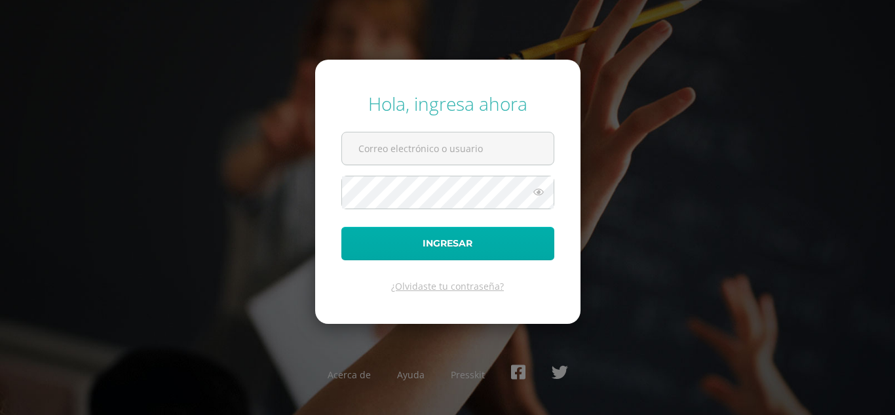
type input "[EMAIL_ADDRESS][DOMAIN_NAME]"
click at [364, 240] on button "Ingresar" at bounding box center [447, 243] width 213 height 33
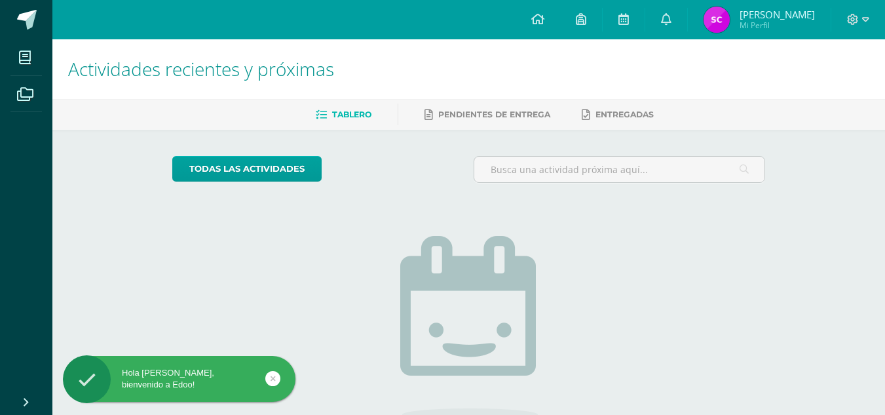
click at [724, 21] on img at bounding box center [716, 20] width 26 height 26
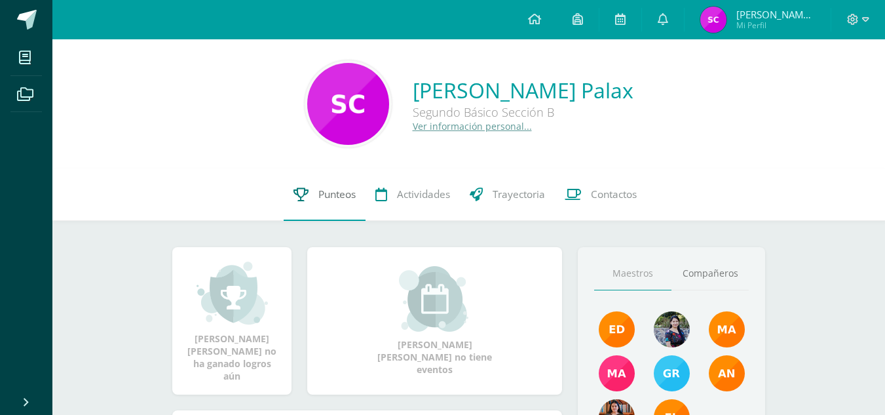
click at [337, 186] on link "Punteos" at bounding box center [325, 194] width 82 height 52
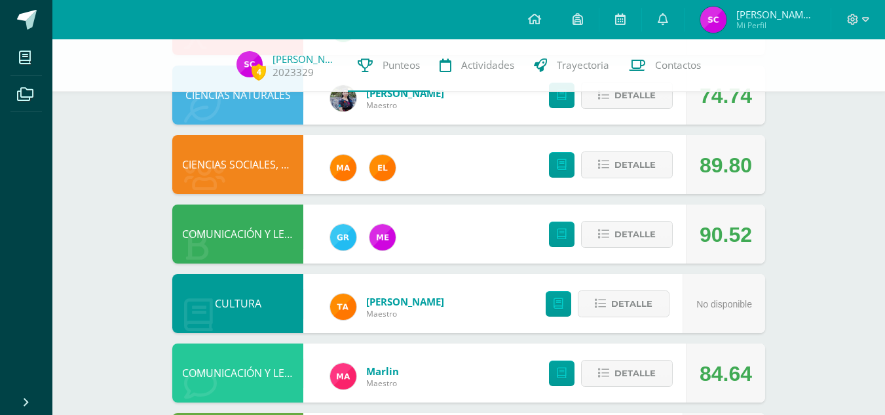
scroll to position [419, 0]
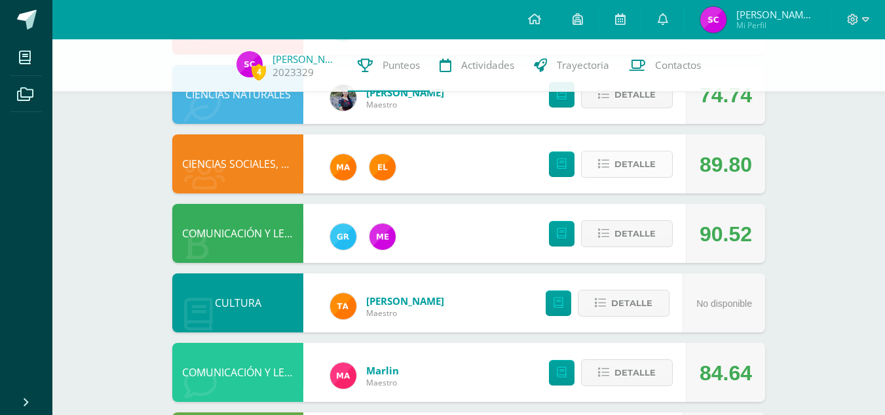
click at [629, 163] on span "Detalle" at bounding box center [634, 164] width 41 height 24
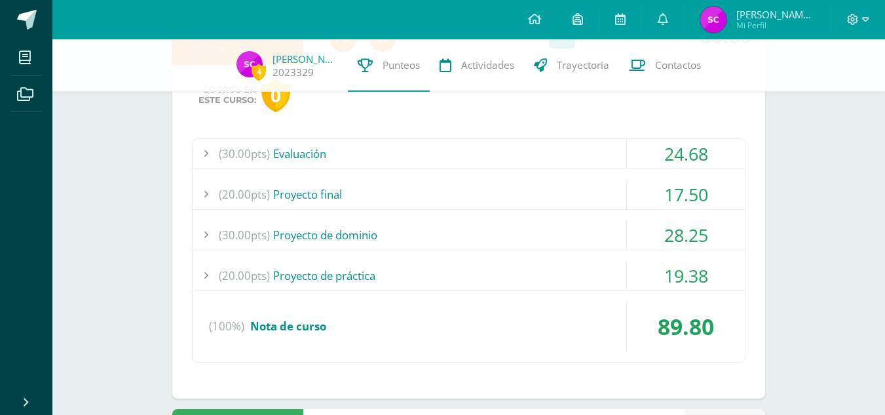
scroll to position [548, 0]
click at [650, 149] on div "24.68" at bounding box center [686, 152] width 118 height 29
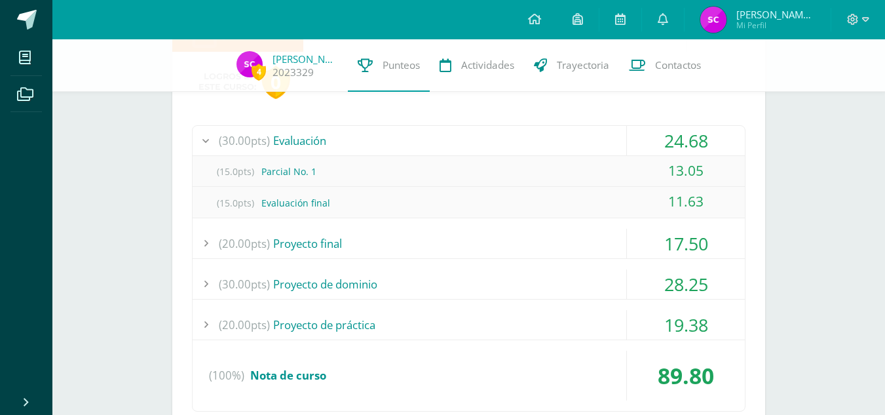
scroll to position [574, 0]
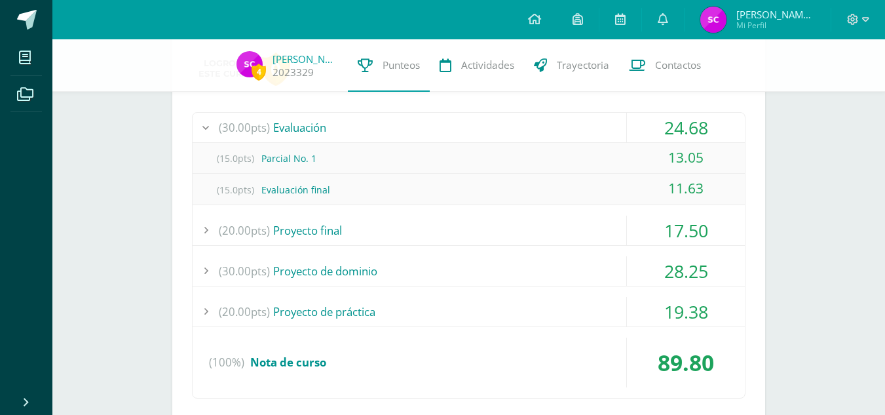
click at [689, 136] on div "24.68" at bounding box center [686, 127] width 118 height 29
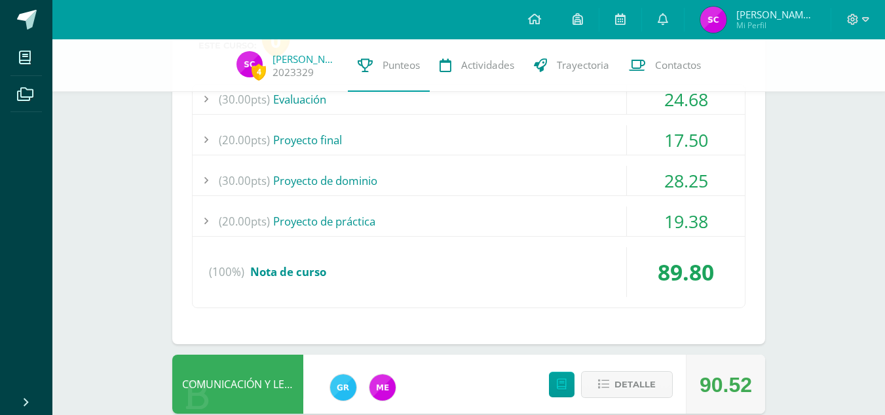
scroll to position [603, 0]
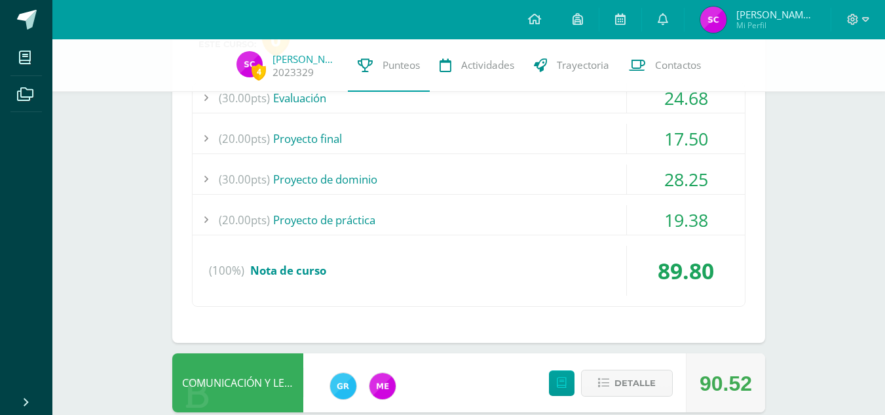
click at [689, 136] on div "17.50" at bounding box center [686, 138] width 118 height 29
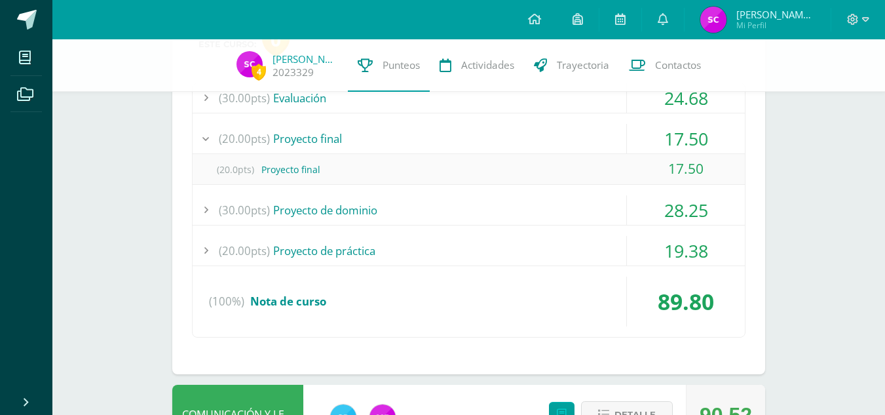
click at [689, 136] on div "17.50" at bounding box center [686, 138] width 118 height 29
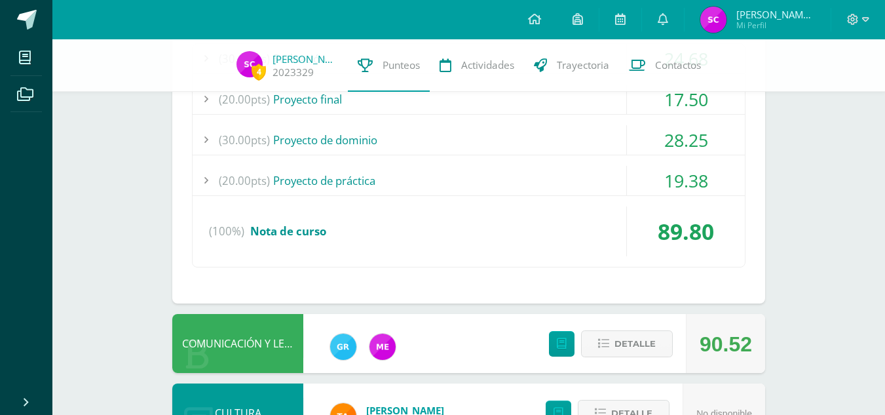
scroll to position [644, 0]
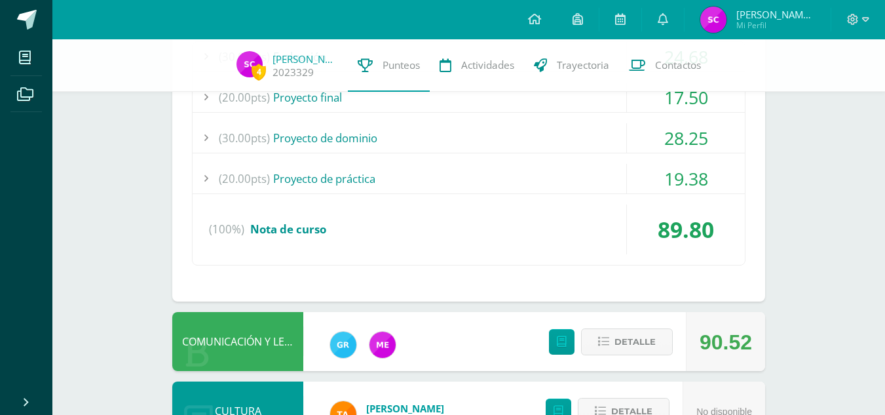
click at [689, 136] on div "28.25" at bounding box center [686, 137] width 118 height 29
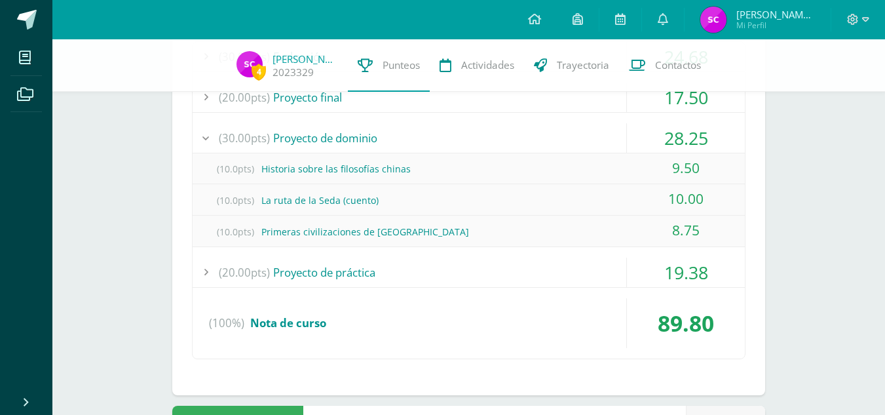
click at [689, 136] on div "28.25" at bounding box center [686, 137] width 118 height 29
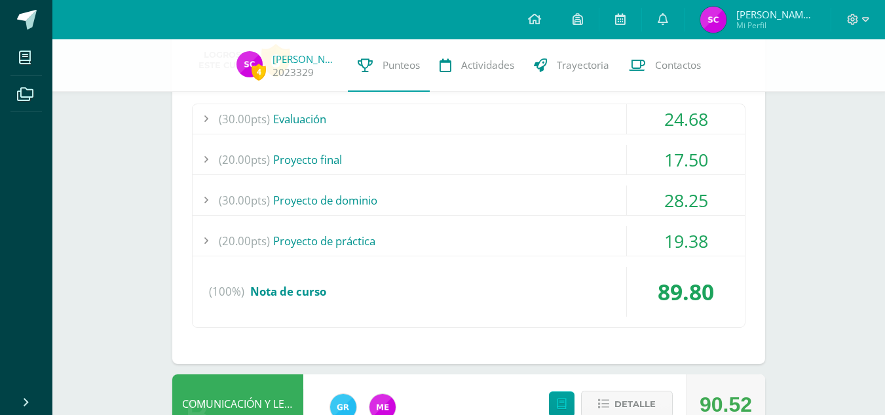
scroll to position [583, 0]
click at [670, 192] on div "28.25" at bounding box center [686, 198] width 118 height 29
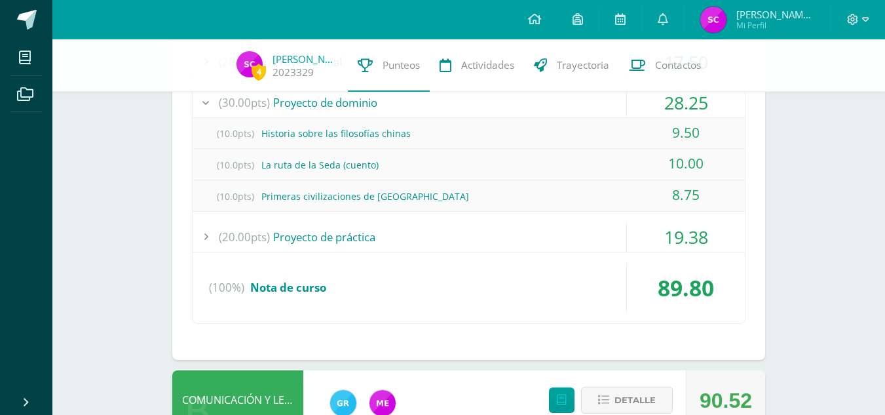
scroll to position [682, 0]
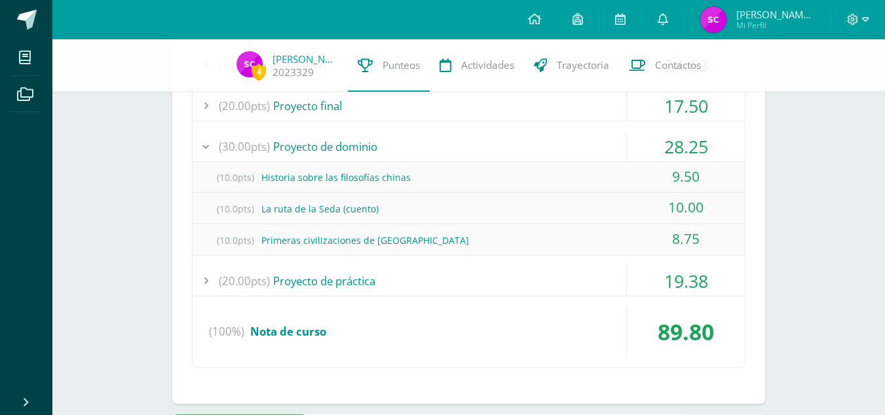
click at [688, 135] on div "28.25" at bounding box center [686, 146] width 118 height 29
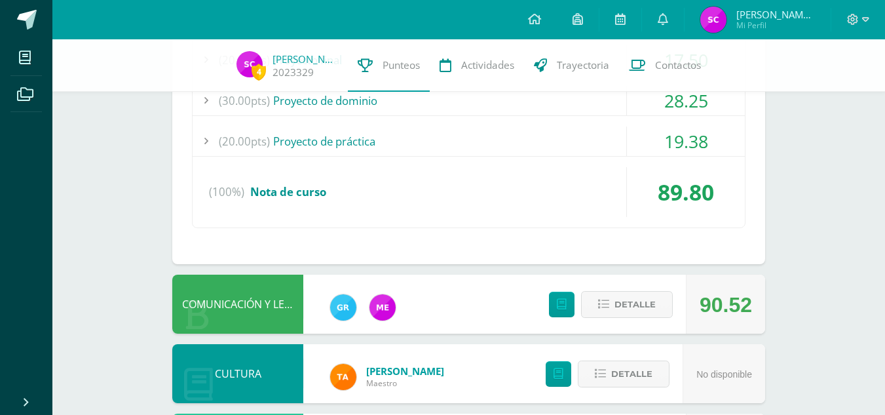
click at [688, 135] on div "19.38" at bounding box center [686, 140] width 118 height 29
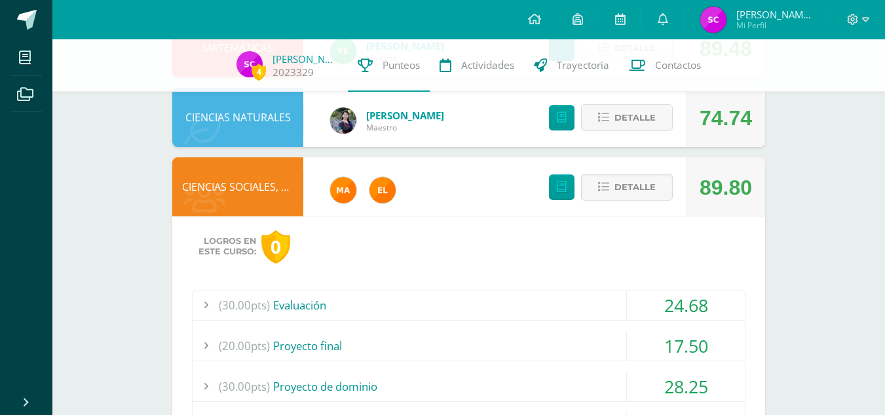
scroll to position [378, 0]
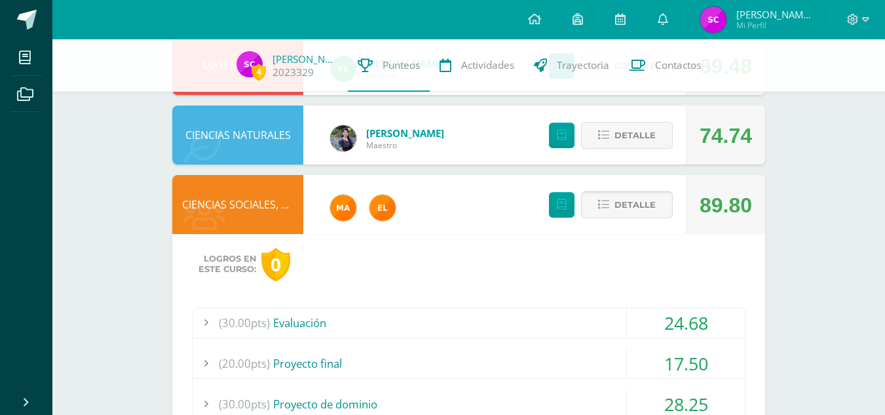
click at [625, 195] on span "Detalle" at bounding box center [634, 205] width 41 height 24
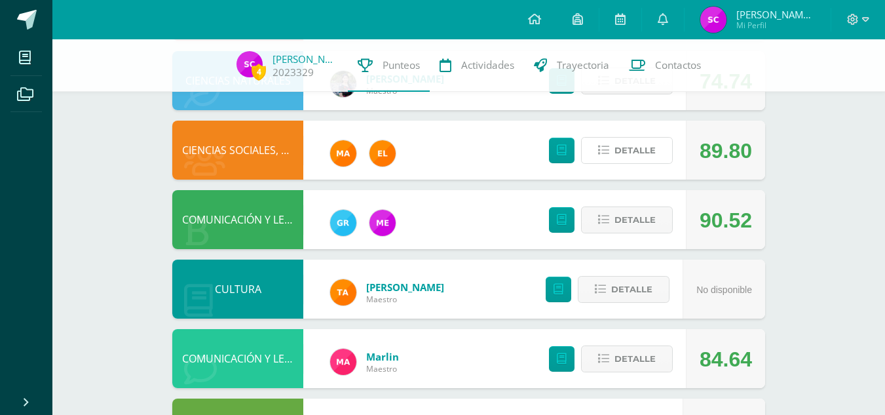
scroll to position [434, 0]
